Goal: Task Accomplishment & Management: Use online tool/utility

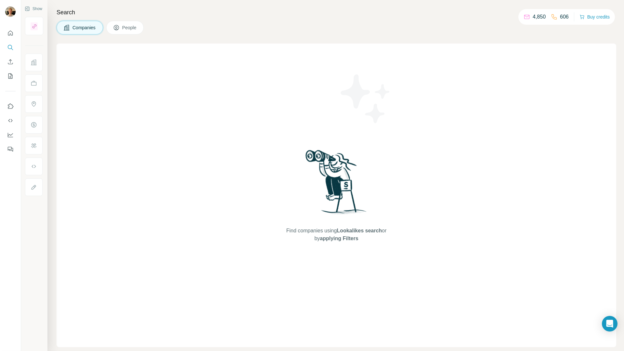
click at [379, 37] on div "Search Companies People Find companies using Lookalikes search or by applying F…" at bounding box center [335, 175] width 577 height 351
click at [11, 78] on icon "My lists" at bounding box center [10, 76] width 7 height 7
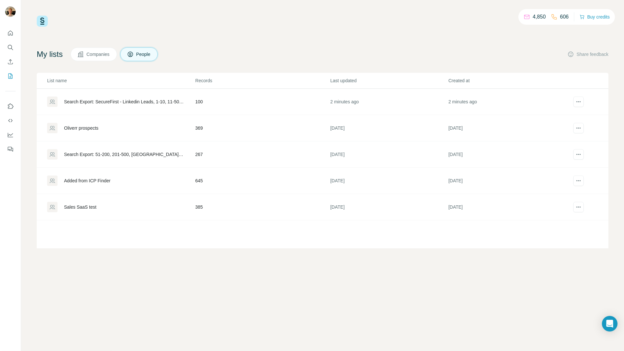
drag, startPoint x: 46, startPoint y: 83, endPoint x: 96, endPoint y: 79, distance: 50.3
click at [96, 79] on p "List name" at bounding box center [121, 80] width 148 height 7
click at [99, 79] on p "List name" at bounding box center [121, 80] width 148 height 7
click at [262, 107] on td "100" at bounding box center [262, 102] width 135 height 26
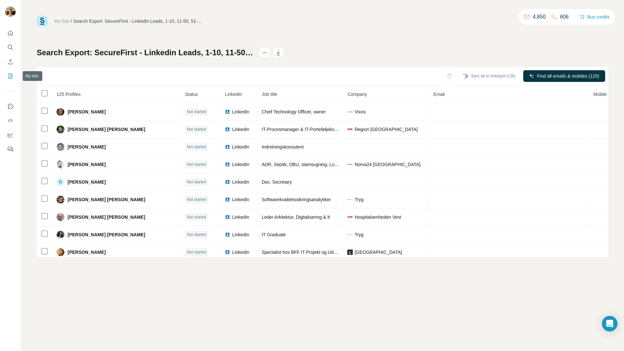
click at [14, 76] on button "My lists" at bounding box center [10, 76] width 10 height 12
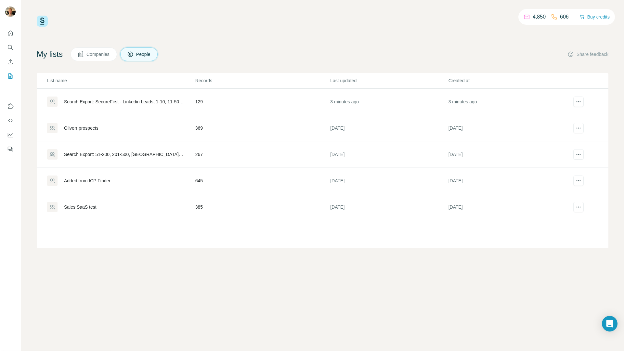
click at [267, 103] on td "129" at bounding box center [262, 102] width 135 height 26
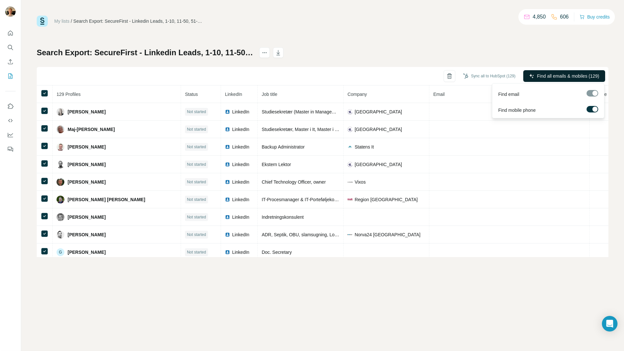
click at [548, 76] on span "Find all emails & mobiles (129)" at bounding box center [568, 76] width 62 height 7
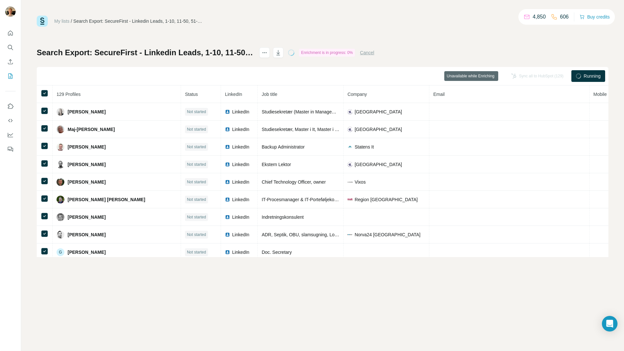
click at [592, 73] on span "Running" at bounding box center [592, 76] width 17 height 7
click at [575, 76] on div "Running" at bounding box center [589, 76] width 34 height 12
click at [329, 53] on div "Search Export: SecureFirst - Linkedin Leads, 1-10, 11-50, 51-200, it-chef, it p…" at bounding box center [205, 52] width 337 height 10
click at [355, 55] on div "Enrichment is in progress: 0%" at bounding box center [327, 53] width 56 height 8
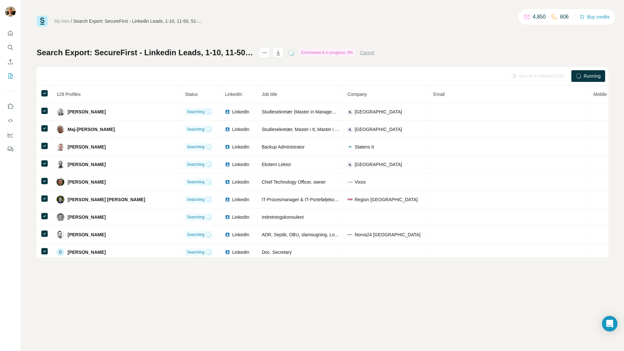
click at [375, 55] on button "Cancel" at bounding box center [367, 52] width 14 height 7
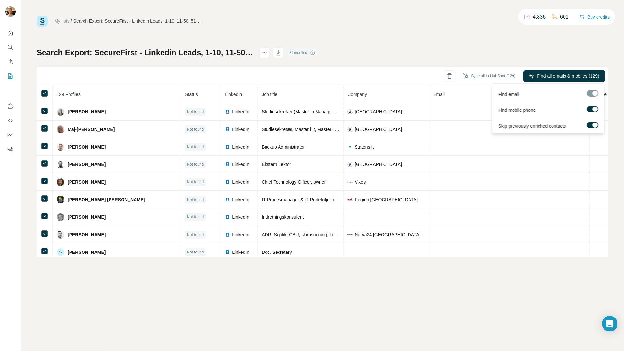
click at [593, 93] on div at bounding box center [593, 93] width 12 height 7
click at [549, 75] on span "Find all emails & mobiles (129)" at bounding box center [568, 76] width 62 height 7
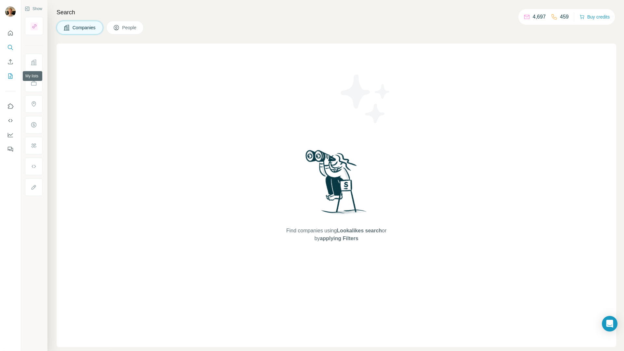
click at [8, 74] on icon "My lists" at bounding box center [10, 76] width 7 height 7
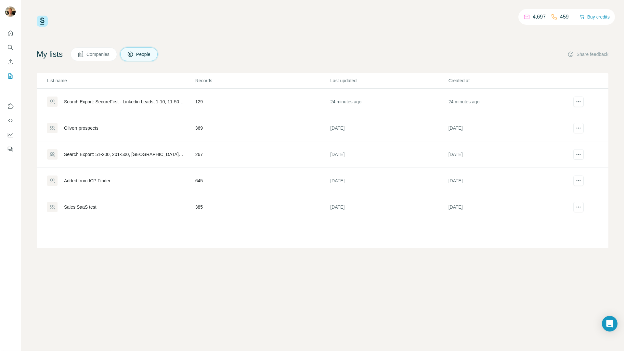
click at [260, 103] on td "129" at bounding box center [262, 102] width 135 height 26
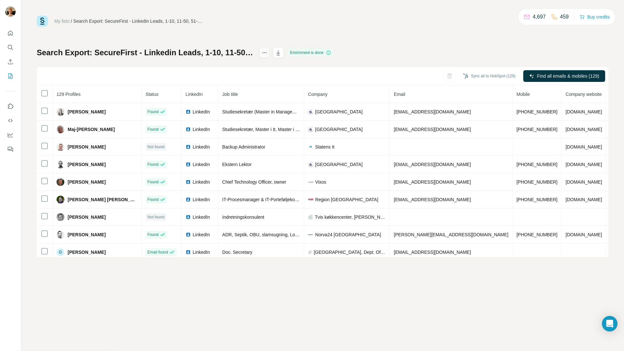
click at [282, 50] on icon "button" at bounding box center [278, 52] width 7 height 7
